Goal: Check status: Check status

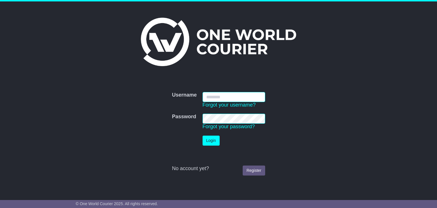
type input "**********"
click at [209, 134] on td "Login" at bounding box center [234, 140] width 68 height 16
click at [209, 140] on button "Login" at bounding box center [210, 140] width 17 height 10
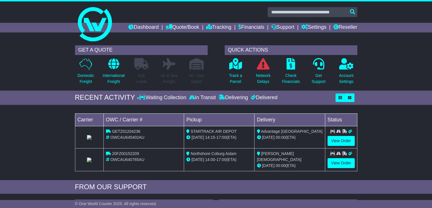
click at [219, 128] on html "[EMAIL_ADDRESS][DOMAIN_NAME] Logout [PERSON_NAME] [EMAIL_ADDRESS][DOMAIN_NAME] …" at bounding box center [216, 104] width 432 height 208
click at [346, 28] on link "Reseller" at bounding box center [345, 28] width 24 height 10
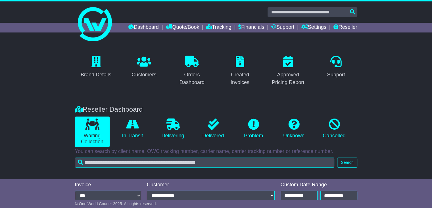
scroll to position [50, 0]
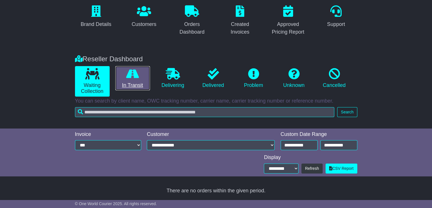
click at [134, 85] on link "In Transit" at bounding box center [132, 78] width 35 height 24
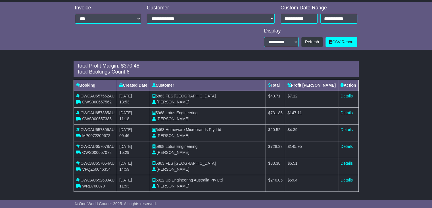
scroll to position [177, 0]
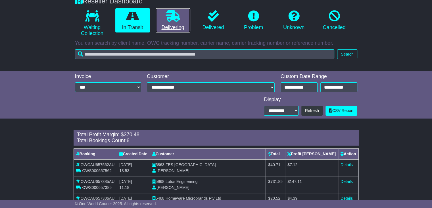
click at [174, 17] on icon at bounding box center [173, 15] width 14 height 11
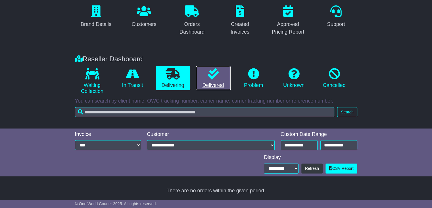
click at [212, 71] on icon at bounding box center [213, 73] width 11 height 11
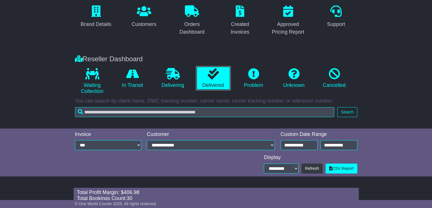
scroll to position [0, 0]
